Goal: Task Accomplishment & Management: Manage account settings

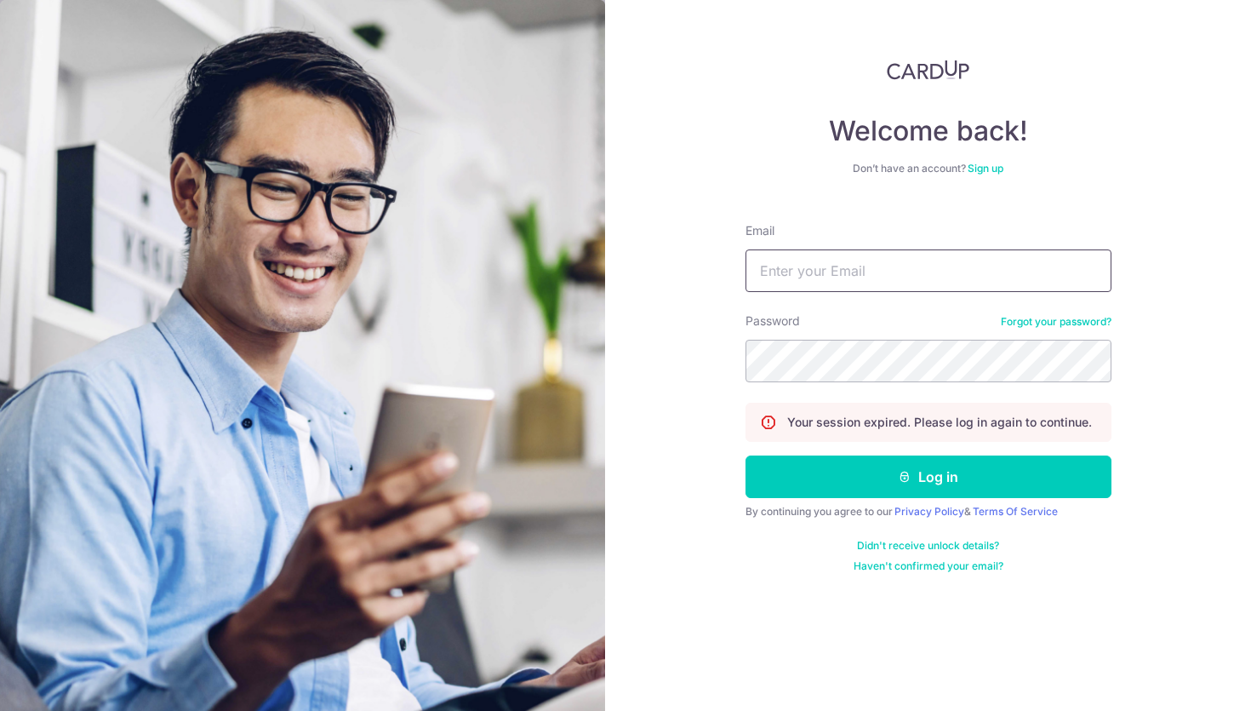
click at [810, 272] on input "Email" at bounding box center [928, 270] width 366 height 43
type input "[EMAIL_ADDRESS][DOMAIN_NAME]"
click at [745, 455] on button "Log in" at bounding box center [928, 476] width 366 height 43
